Goal: Obtain resource: Obtain resource

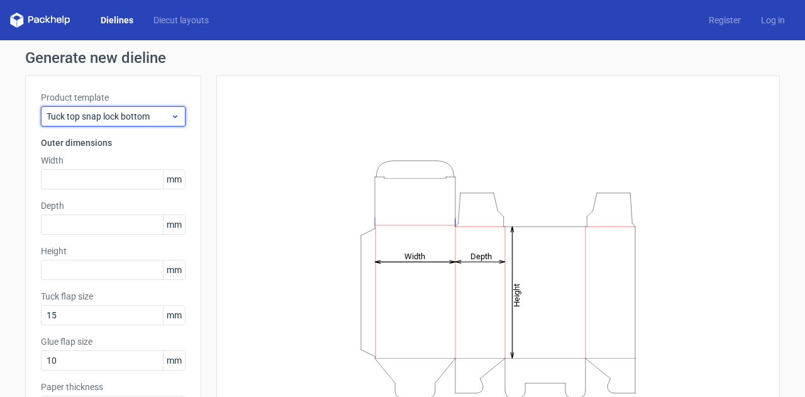
click at [122, 115] on span "Tuck top snap lock bottom" at bounding box center [109, 116] width 124 height 13
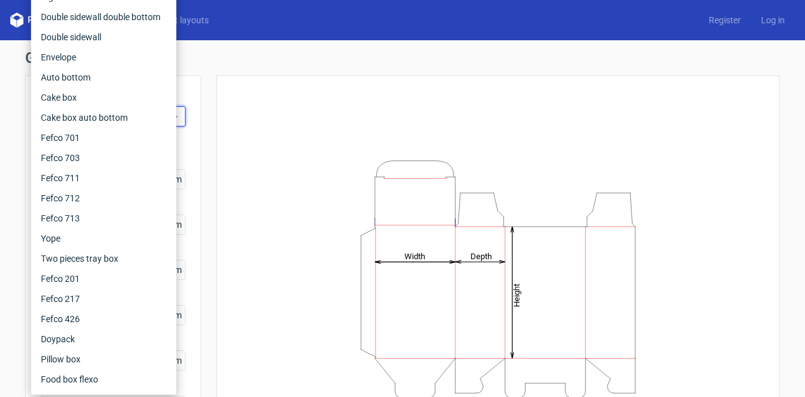
drag, startPoint x: 265, startPoint y: 71, endPoint x: 244, endPoint y: 75, distance: 21.1
click at [265, 70] on div "Generate new dieline Product template Tuck top snap lock bottom Outer dimension…" at bounding box center [402, 266] width 755 height 432
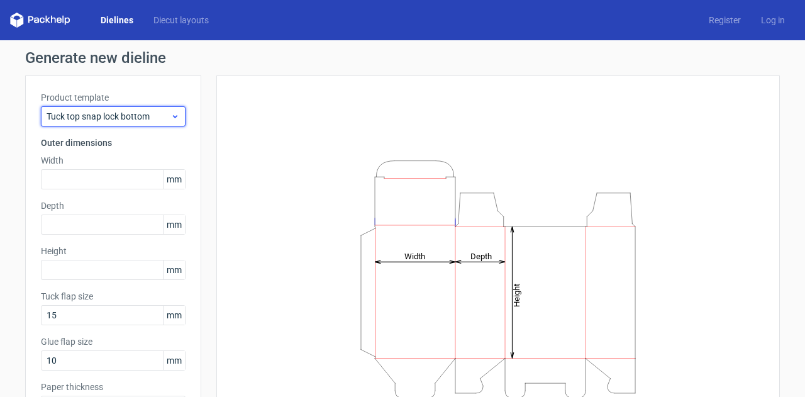
click at [118, 111] on span "Tuck top snap lock bottom" at bounding box center [109, 116] width 124 height 13
click at [127, 113] on span "Tuck top snap lock bottom" at bounding box center [109, 116] width 124 height 13
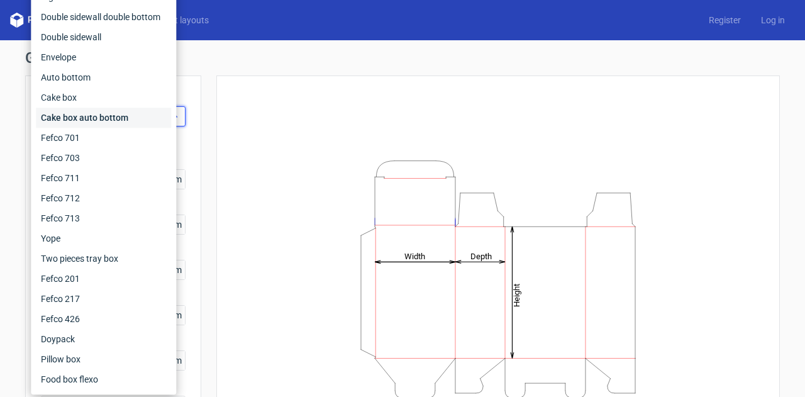
click at [127, 113] on div "Cake box auto bottom" at bounding box center [103, 118] width 135 height 20
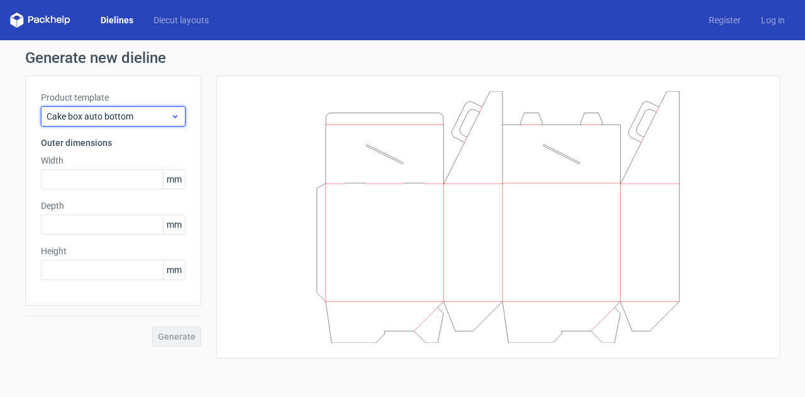
click at [127, 113] on span "Cake box auto bottom" at bounding box center [109, 116] width 124 height 13
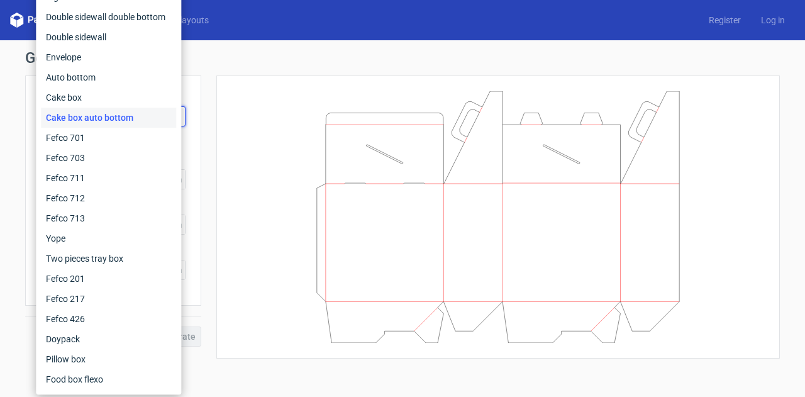
click at [235, 171] on div at bounding box center [498, 217] width 532 height 252
